Goal: Navigation & Orientation: Find specific page/section

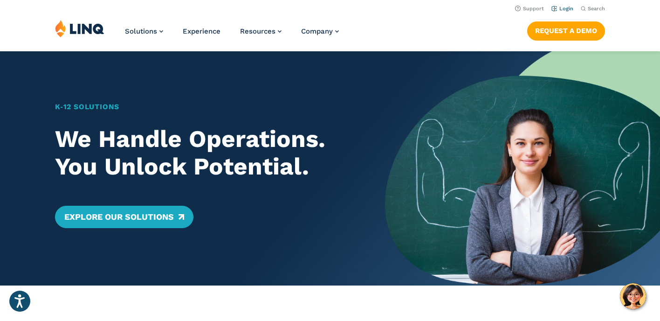
click at [565, 8] on link "Login" at bounding box center [563, 9] width 22 height 6
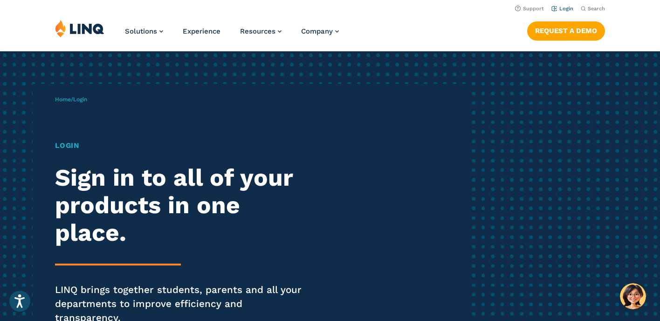
click at [567, 8] on link "Login" at bounding box center [563, 9] width 22 height 6
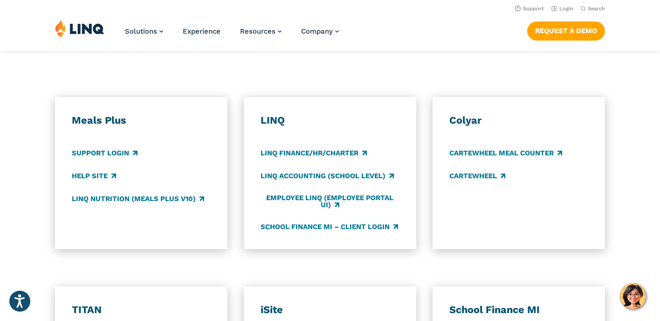
scroll to position [497, 0]
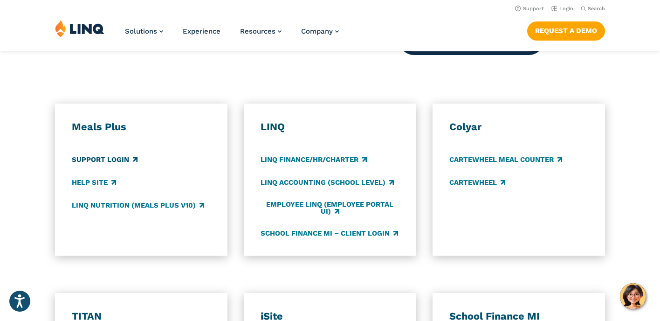
click at [104, 154] on link "Support Login" at bounding box center [105, 159] width 66 height 10
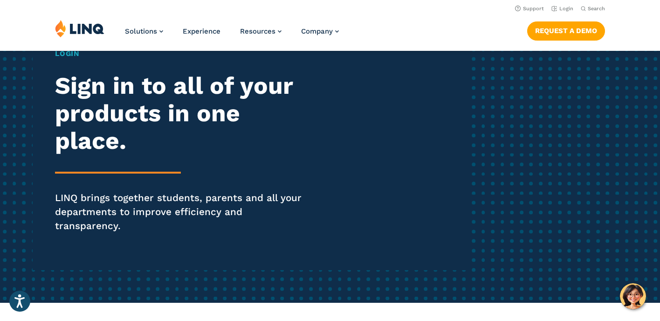
scroll to position [0, 0]
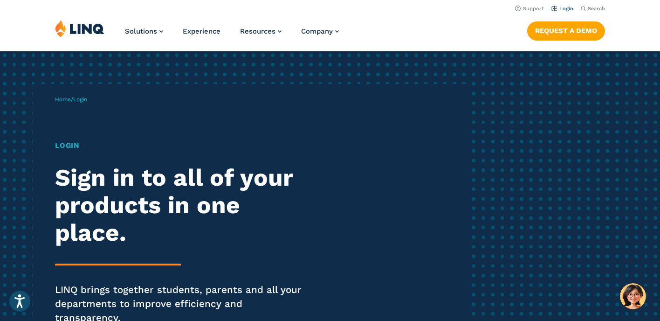
click at [562, 9] on link "Login" at bounding box center [563, 9] width 22 height 6
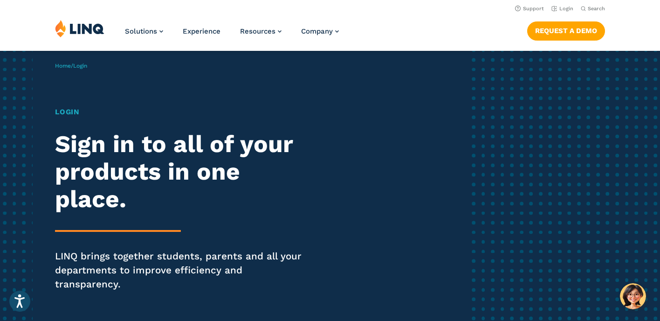
scroll to position [33, 0]
click at [132, 176] on h2 "Sign in to all of your products in one place." at bounding box center [182, 172] width 255 height 82
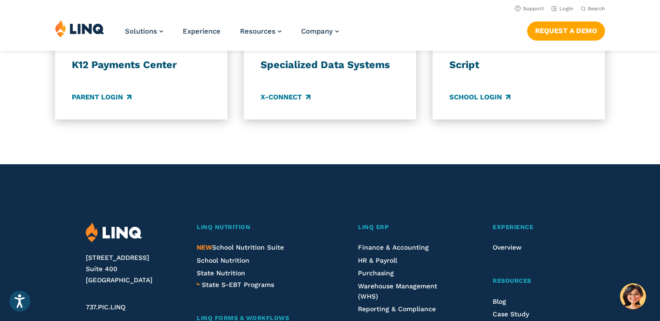
scroll to position [886, 0]
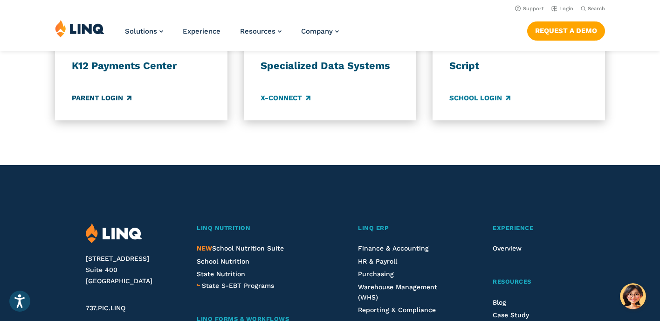
click at [96, 93] on link "Parent Login" at bounding box center [102, 98] width 60 height 10
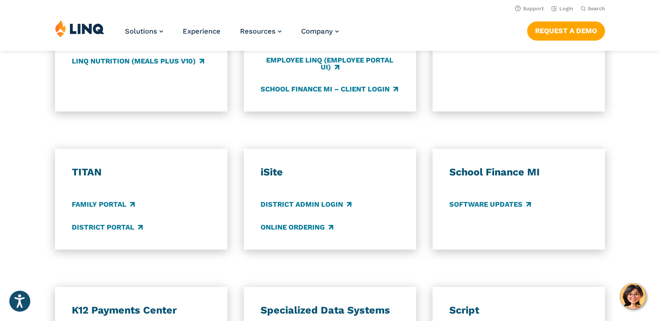
scroll to position [598, 0]
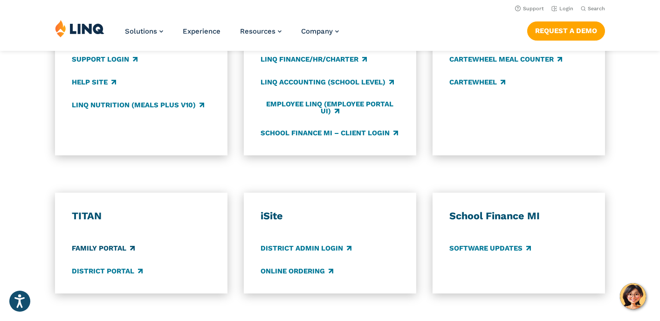
click at [99, 243] on link "Family Portal" at bounding box center [103, 248] width 63 height 10
